Goal: Task Accomplishment & Management: Use online tool/utility

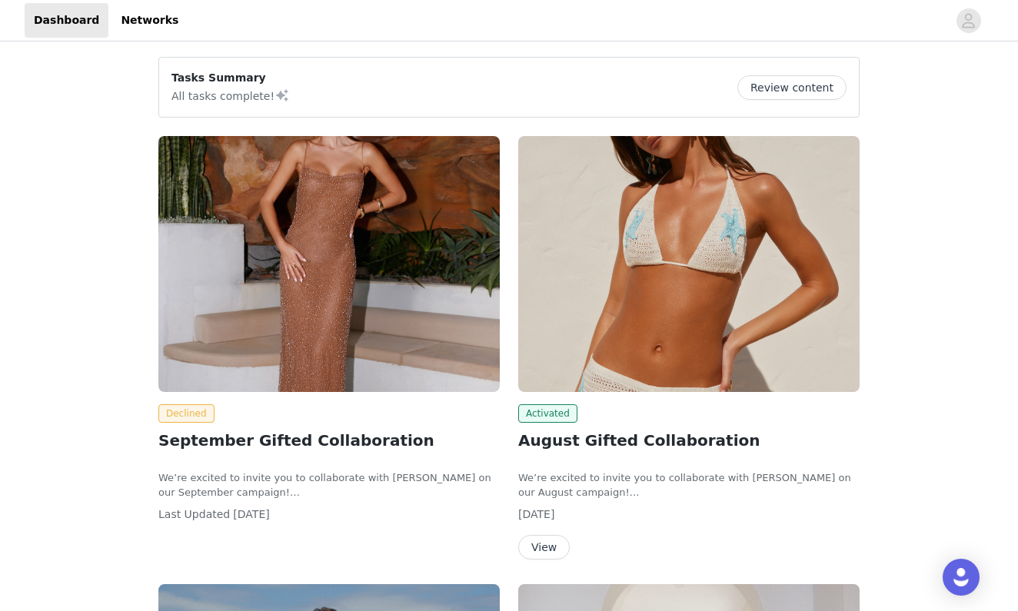
click at [532, 548] on button "View" at bounding box center [544, 547] width 52 height 25
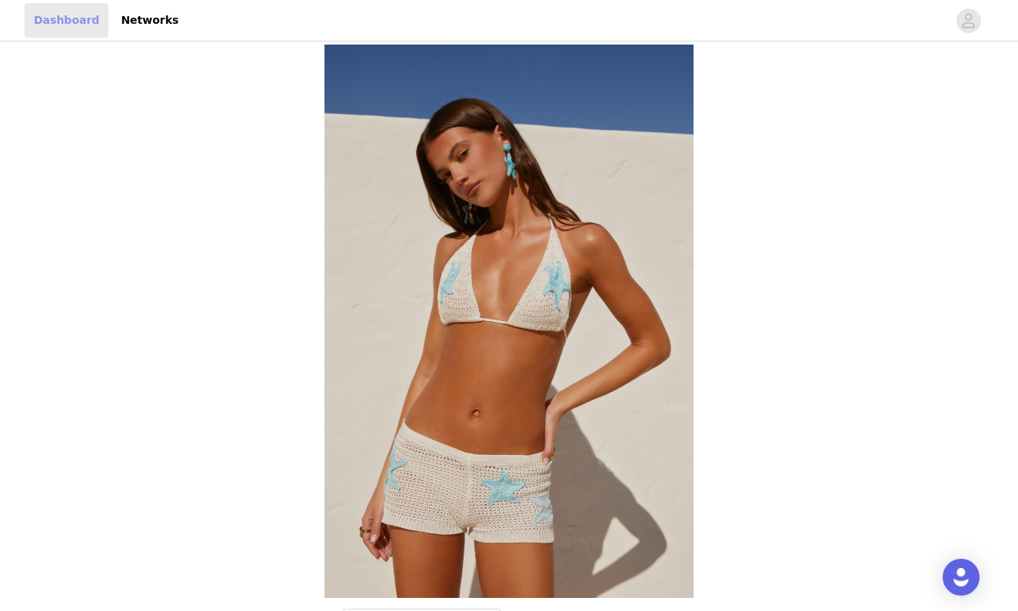
click at [75, 27] on link "Dashboard" at bounding box center [67, 20] width 84 height 35
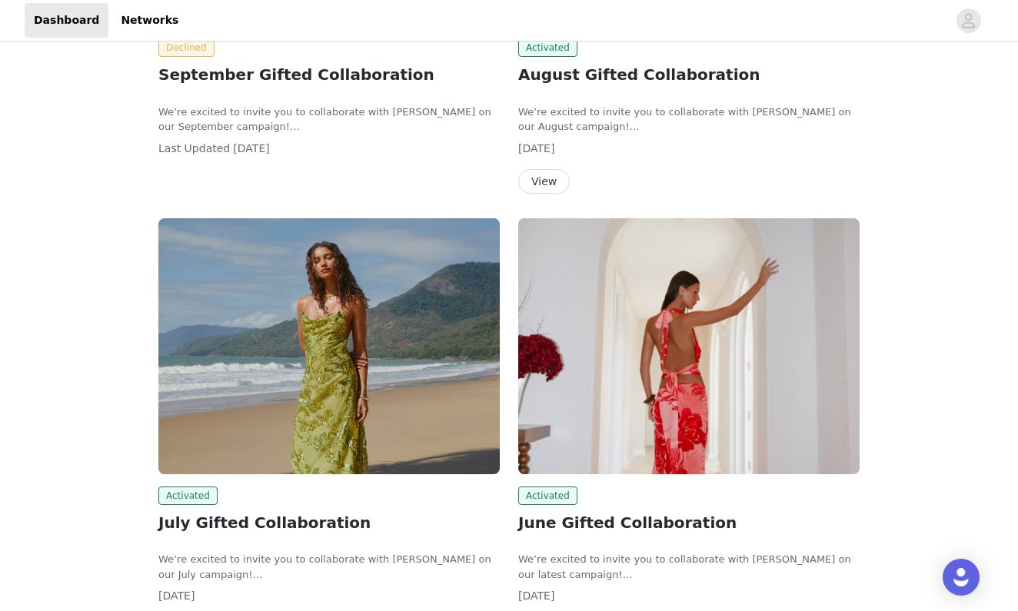
click at [431, 299] on img at bounding box center [328, 346] width 341 height 256
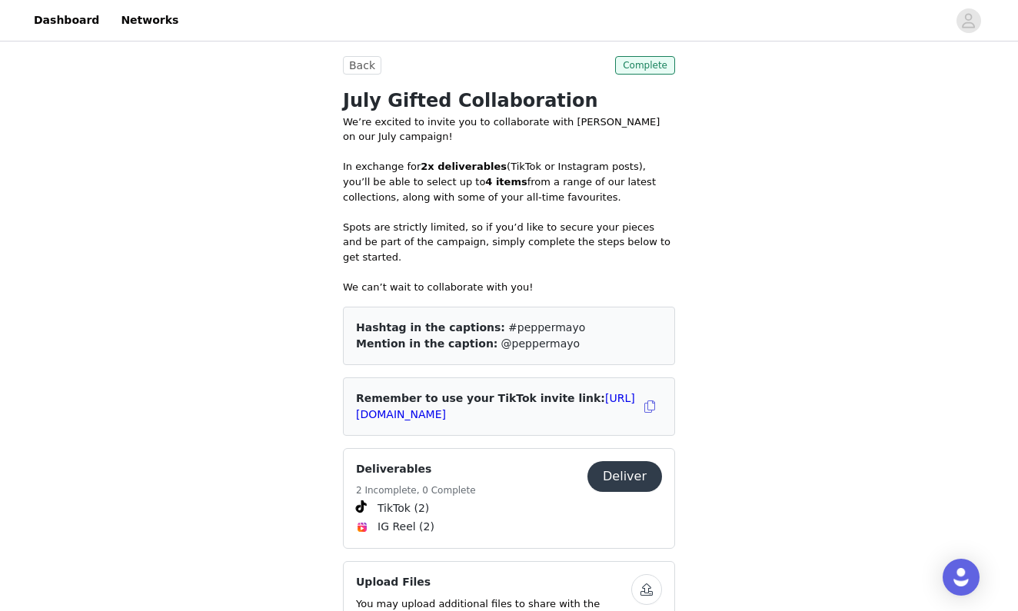
scroll to position [636, 0]
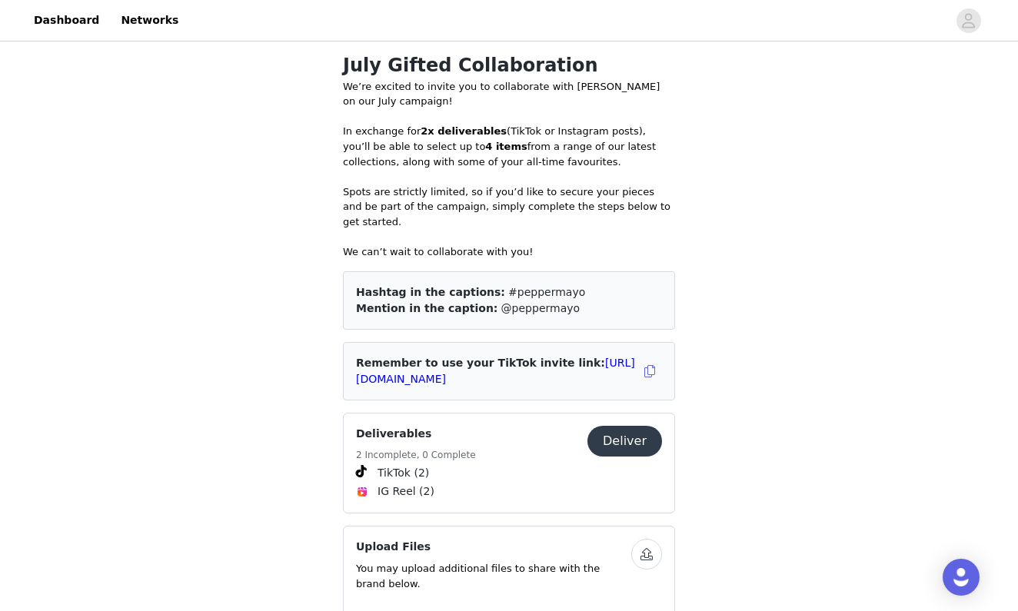
click at [600, 426] on button "Deliver" at bounding box center [625, 441] width 75 height 31
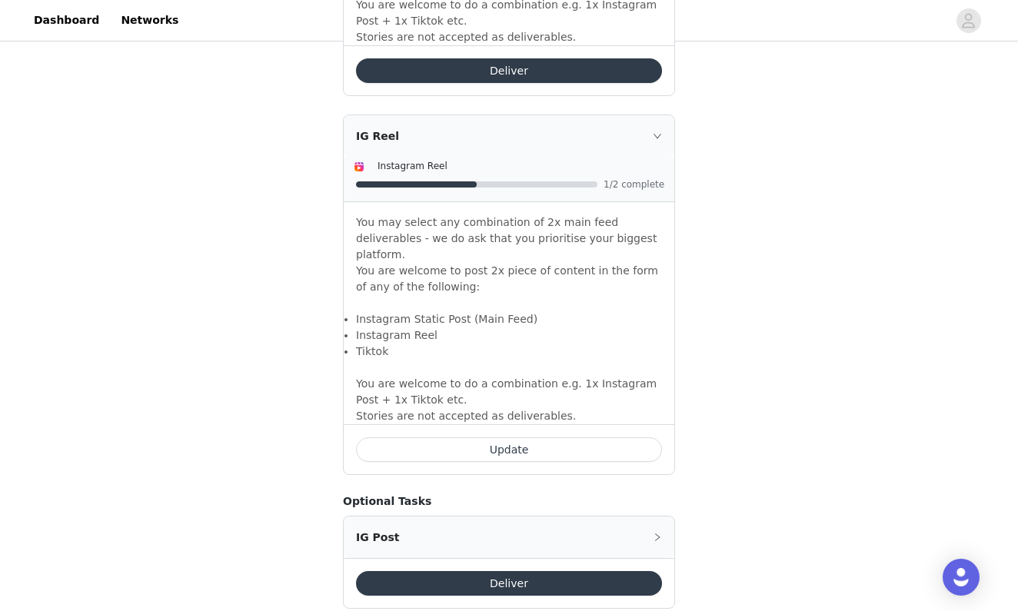
scroll to position [1324, 0]
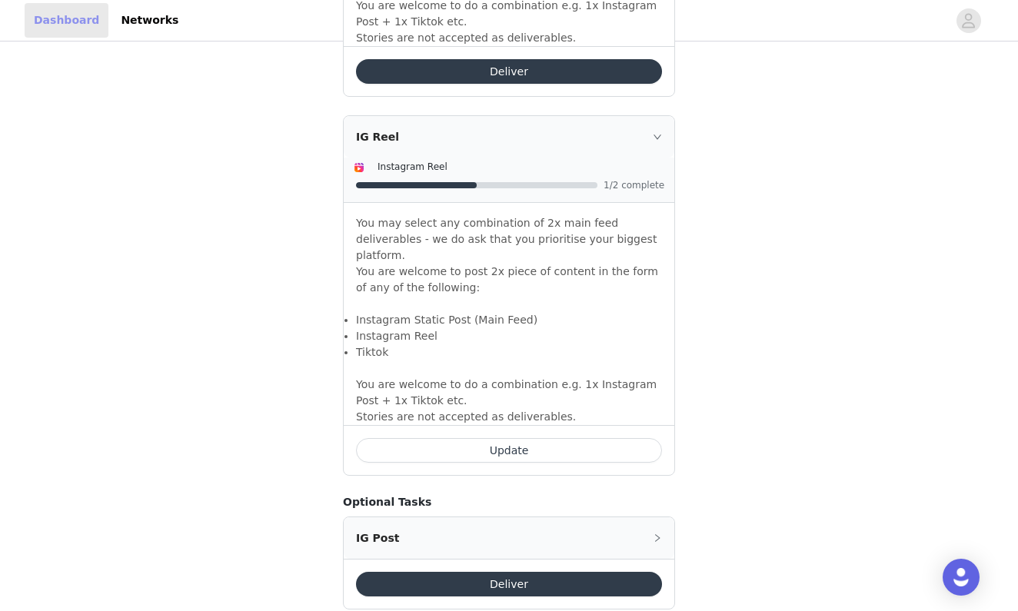
click at [65, 12] on link "Dashboard" at bounding box center [67, 20] width 84 height 35
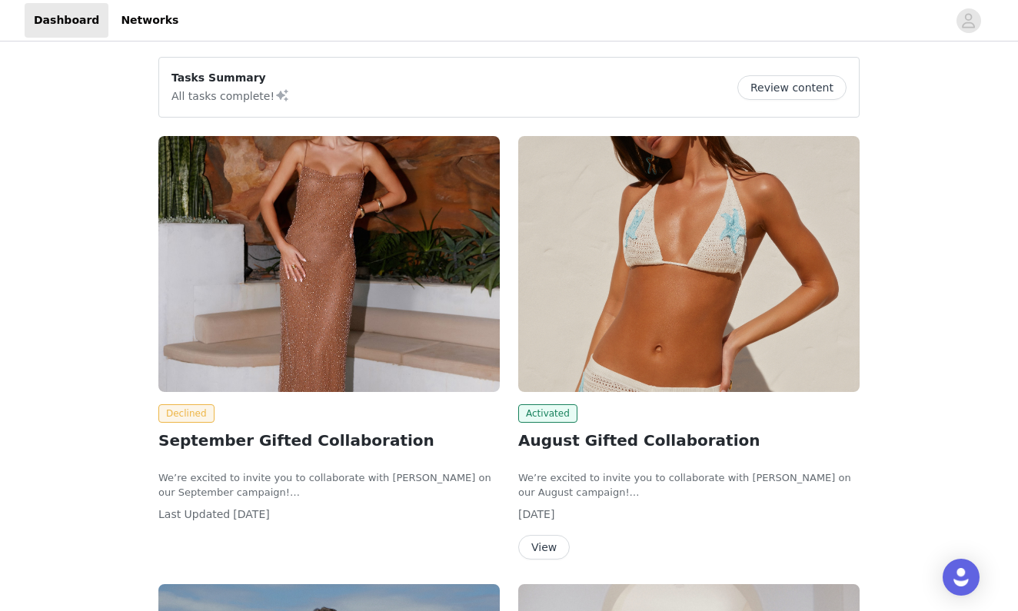
scroll to position [-1, 0]
click at [653, 253] on img at bounding box center [688, 264] width 341 height 256
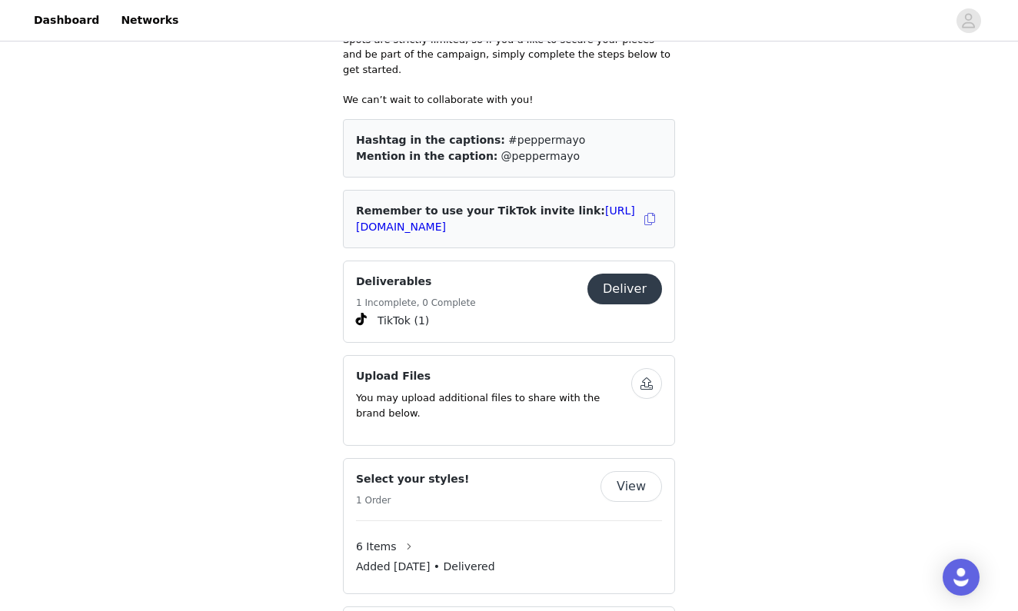
scroll to position [810, 0]
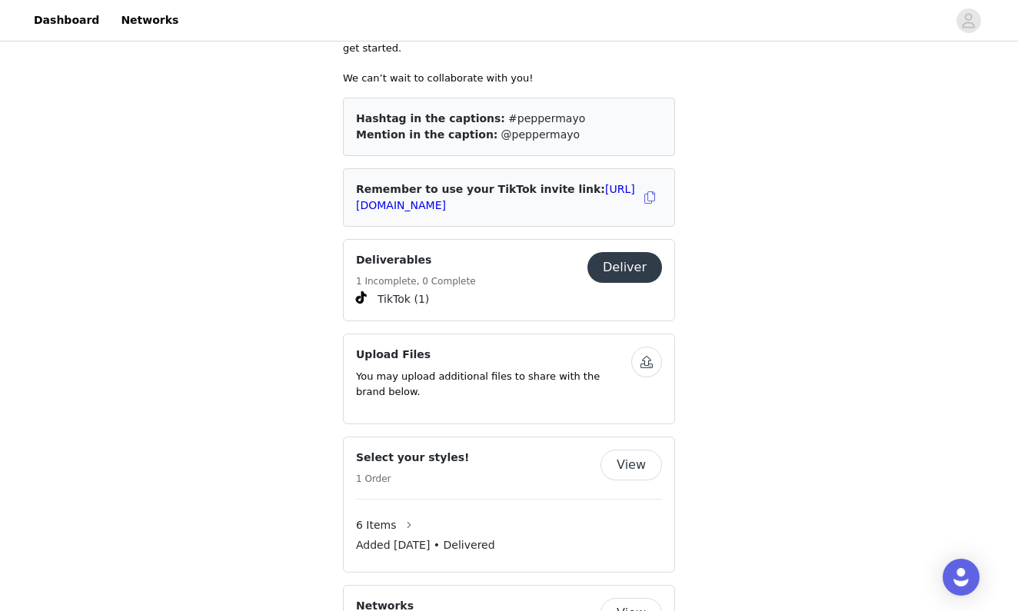
click at [632, 256] on button "Deliver" at bounding box center [625, 267] width 75 height 31
